Goal: Transaction & Acquisition: Purchase product/service

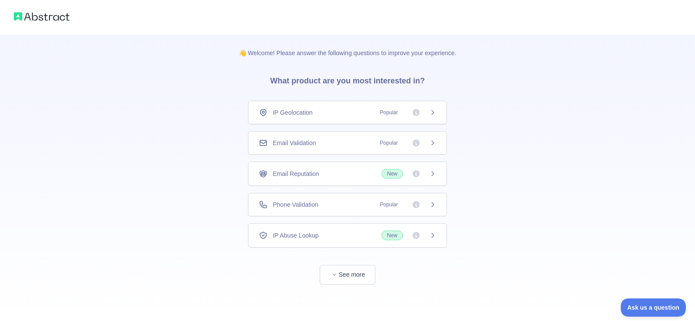
click at [314, 143] on span "Email Validation" at bounding box center [294, 143] width 43 height 9
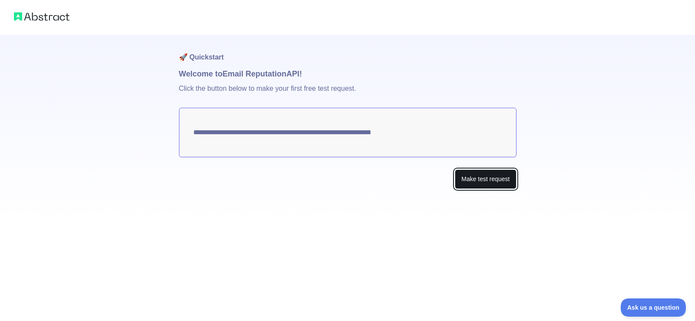
click at [480, 183] on button "Make test request" at bounding box center [485, 180] width 61 height 20
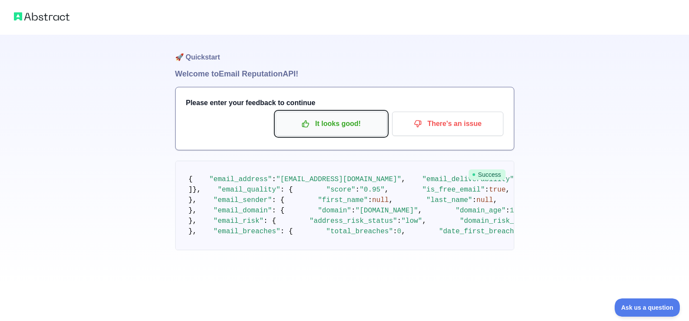
click at [342, 128] on p "It looks good!" at bounding box center [331, 123] width 98 height 15
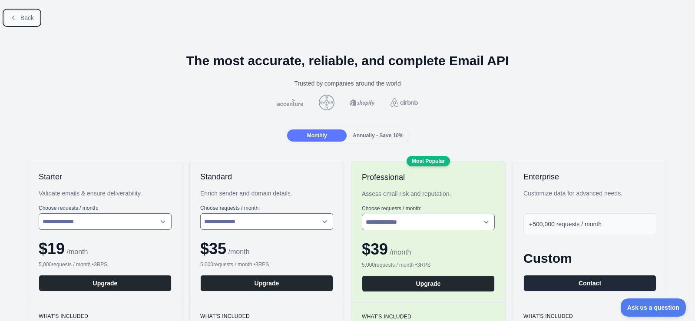
click at [27, 18] on span "Back" at bounding box center [26, 17] width 13 height 7
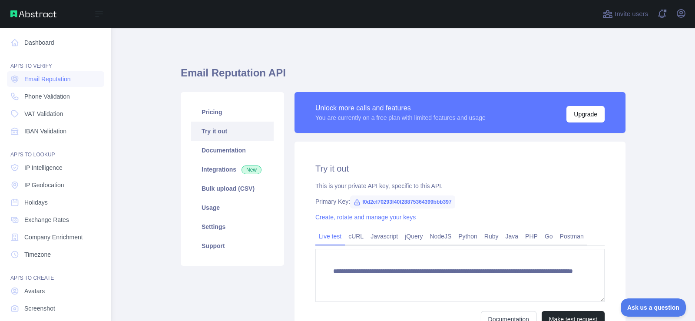
click at [35, 14] on img at bounding box center [33, 13] width 46 height 7
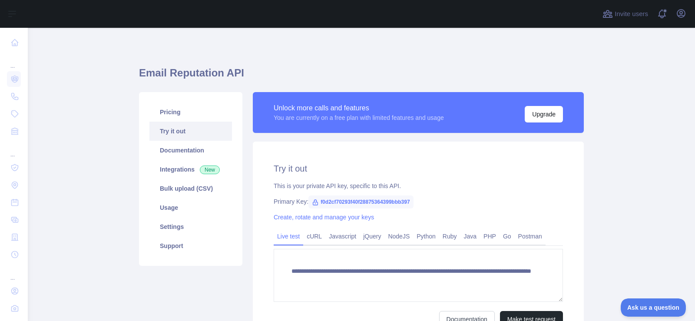
drag, startPoint x: 252, startPoint y: 49, endPoint x: 247, endPoint y: 46, distance: 6.3
click at [247, 46] on div "**********" at bounding box center [361, 220] width 445 height 385
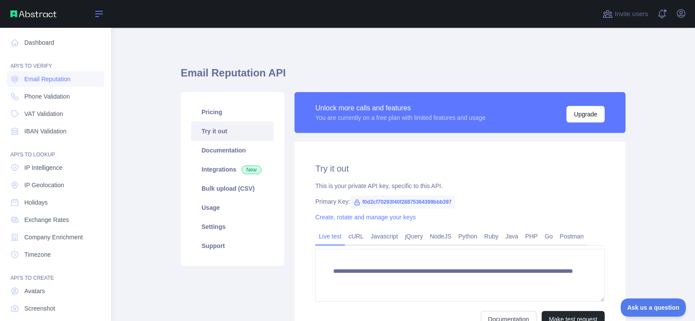
click at [99, 14] on icon at bounding box center [99, 13] width 7 height 5
